Goal: Transaction & Acquisition: Download file/media

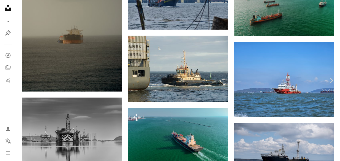
scroll to position [6148, 0]
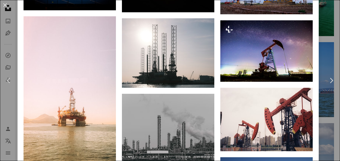
scroll to position [929, 0]
